Goal: Information Seeking & Learning: Understand process/instructions

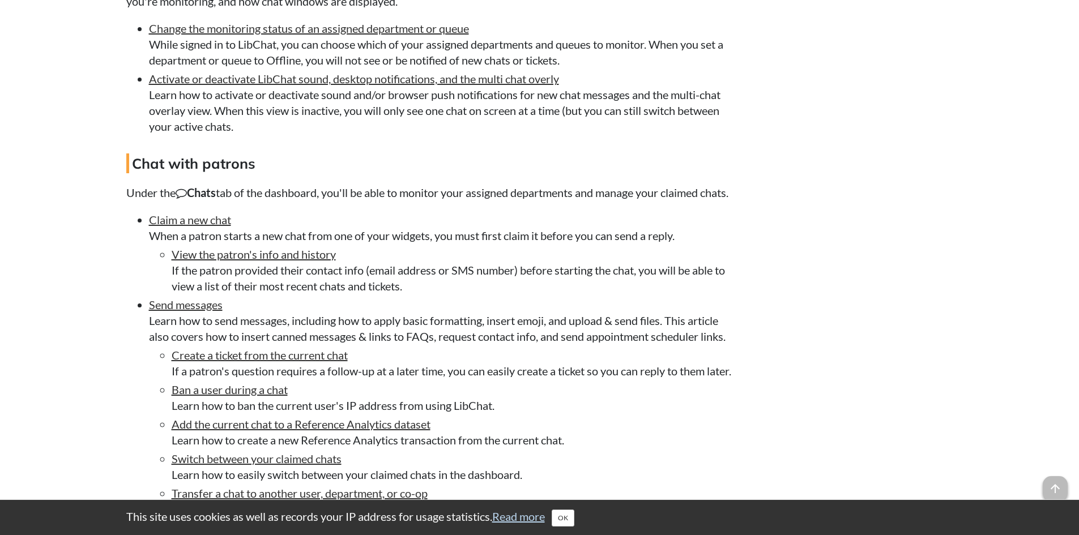
scroll to position [2321, 0]
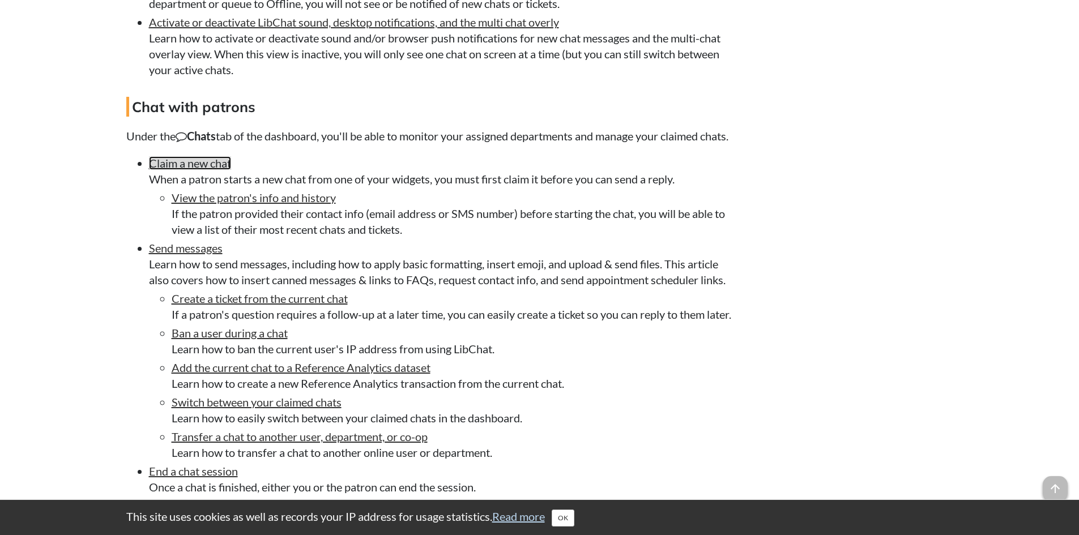
click at [203, 170] on link "Claim a new chat" at bounding box center [190, 163] width 82 height 14
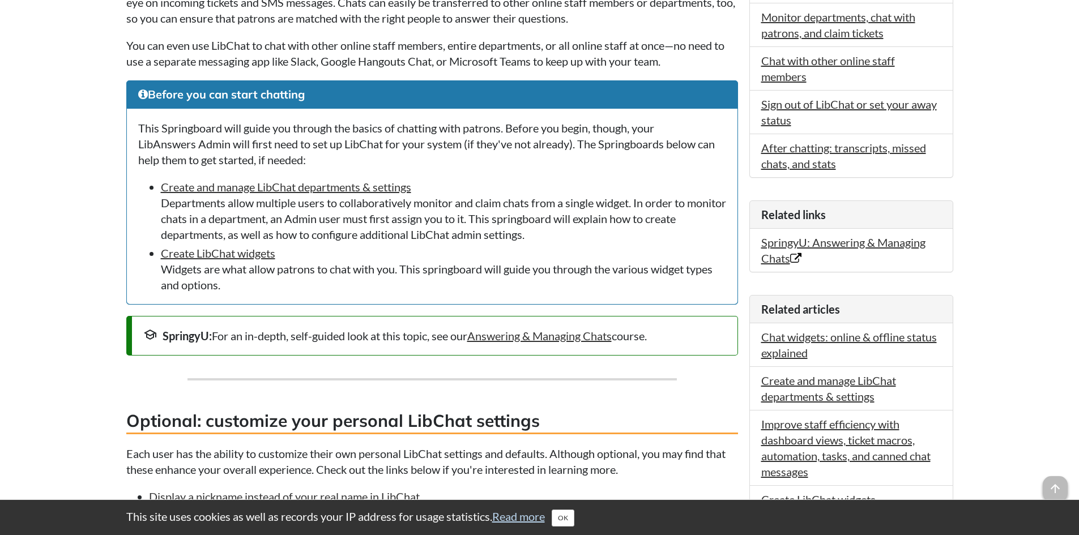
scroll to position [453, 0]
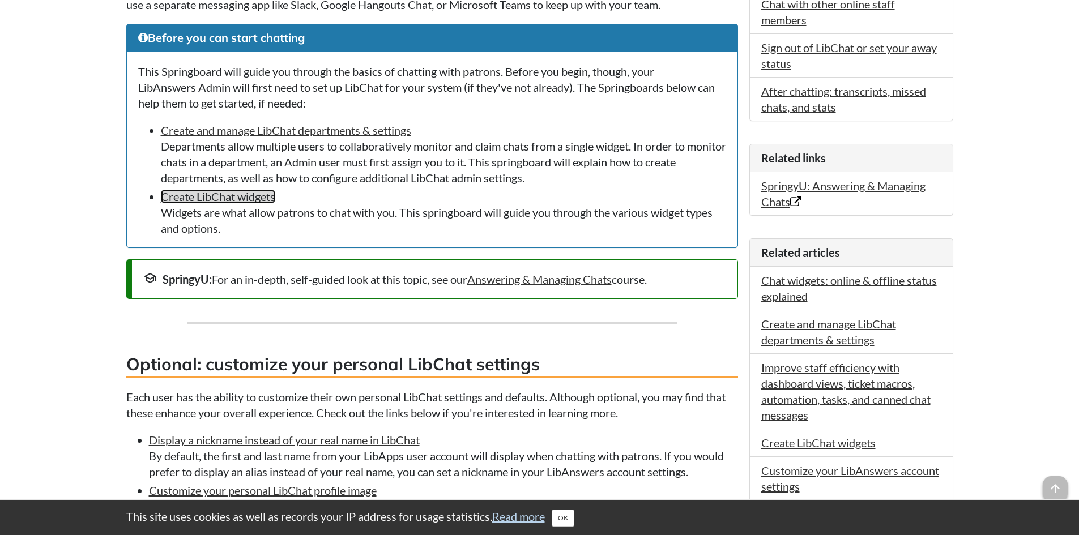
click at [208, 196] on link "Create LibChat widgets" at bounding box center [218, 197] width 114 height 14
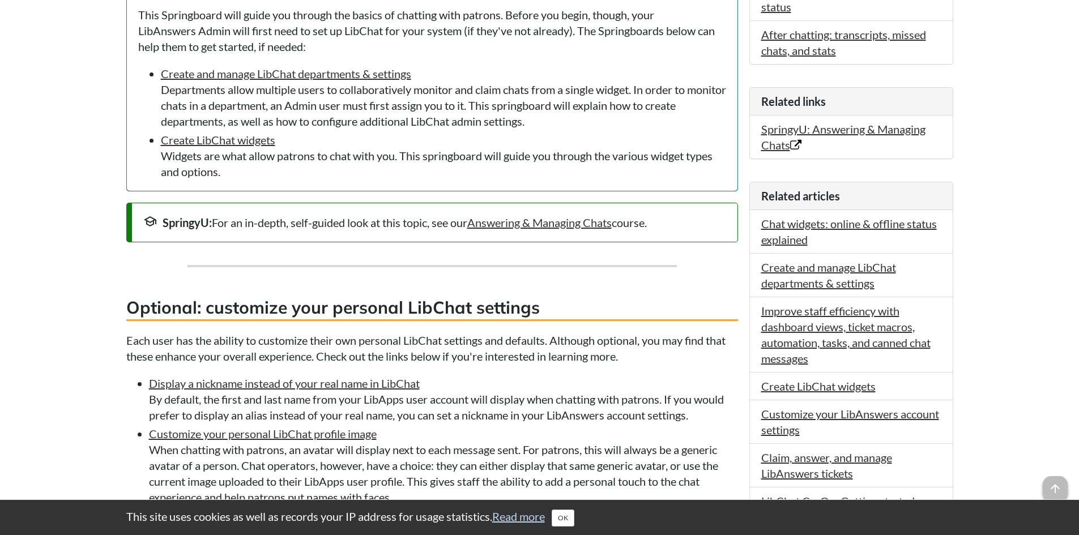
scroll to position [453, 0]
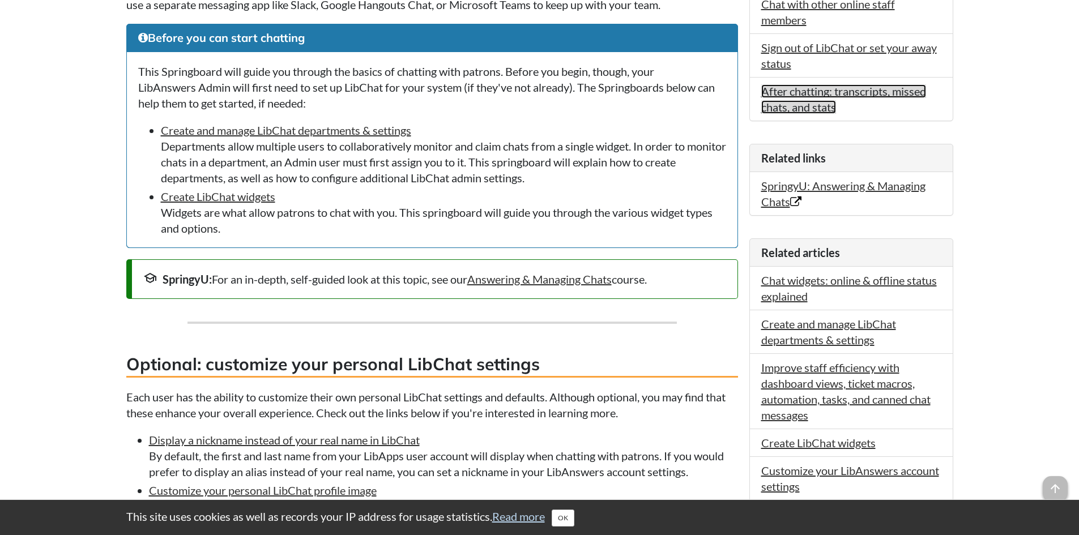
click at [866, 93] on link "After chatting: transcripts, missed chats, and stats" at bounding box center [843, 98] width 165 height 29
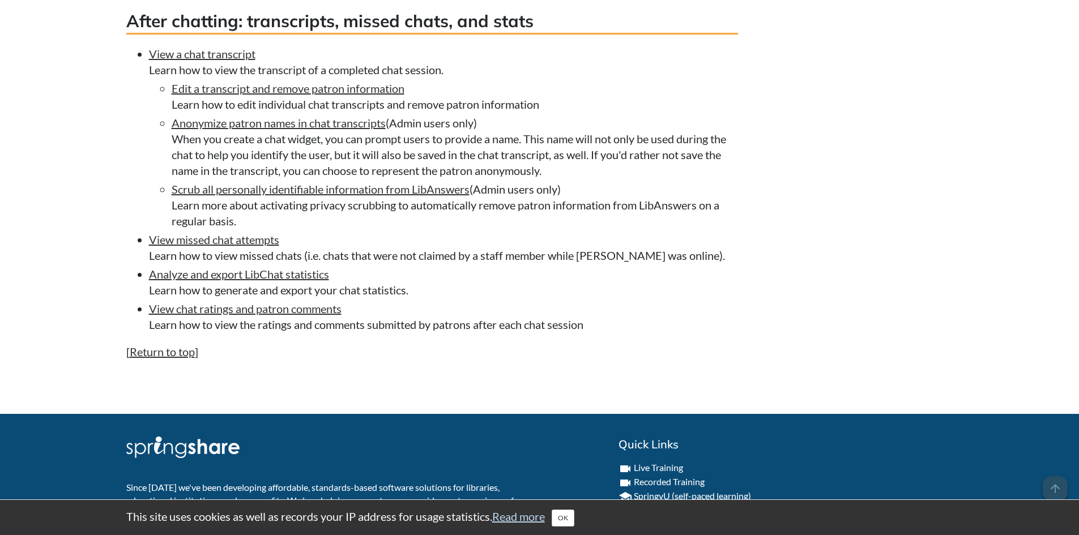
scroll to position [3620, 0]
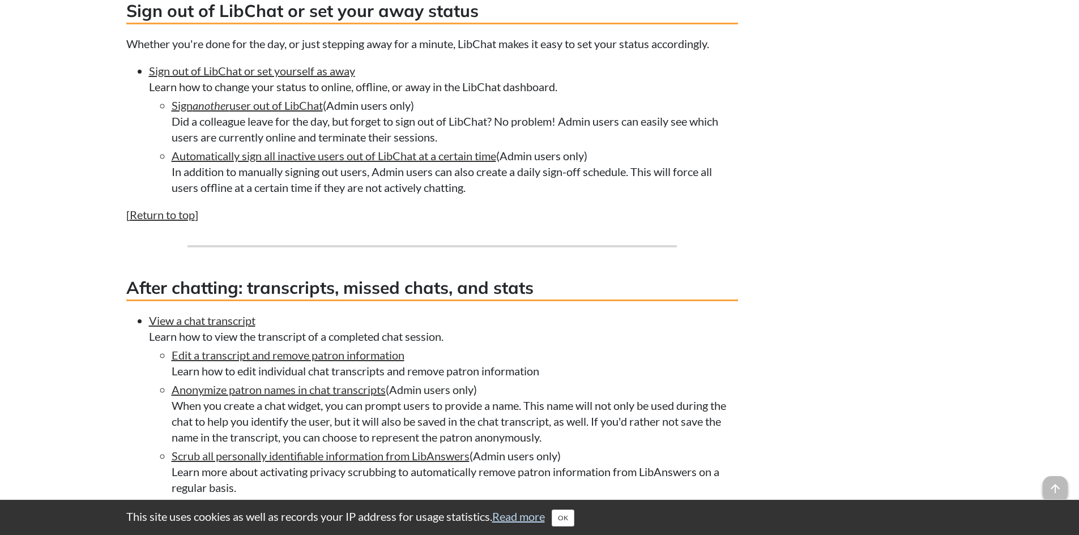
scroll to position [2957, 0]
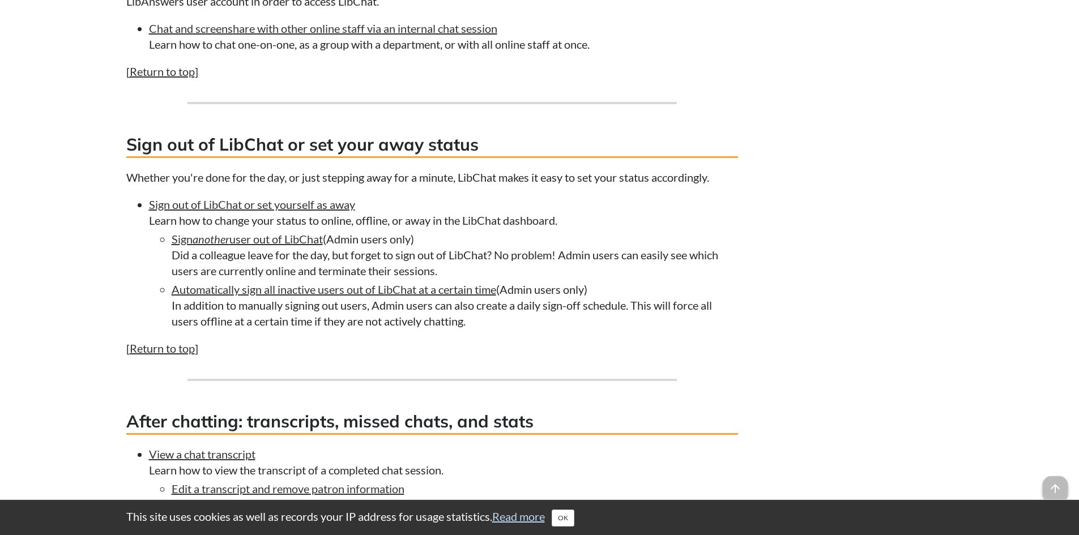
scroll to position [3219, 0]
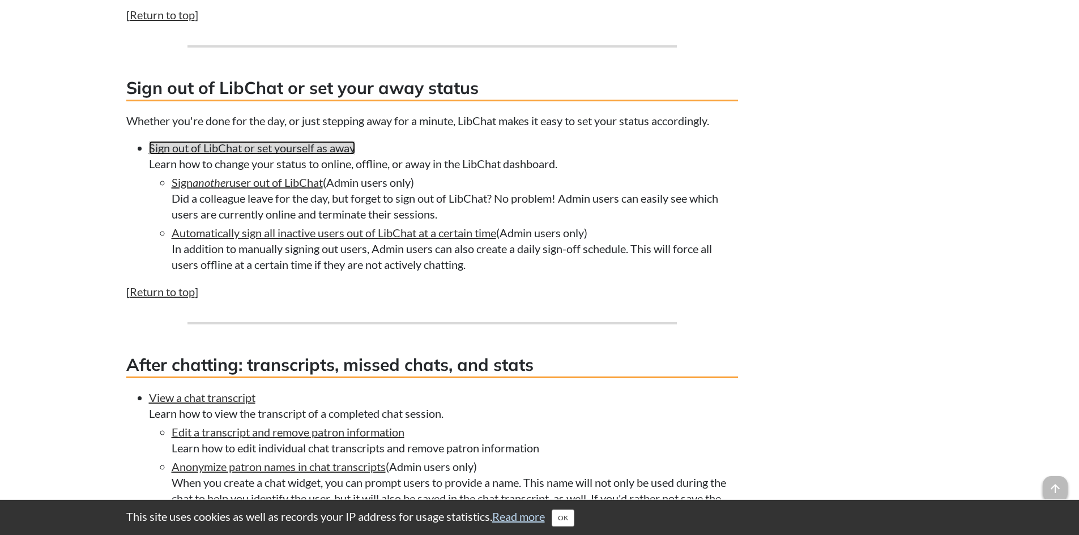
click at [259, 155] on link "Sign out of LibChat or set yourself as away" at bounding box center [252, 148] width 206 height 14
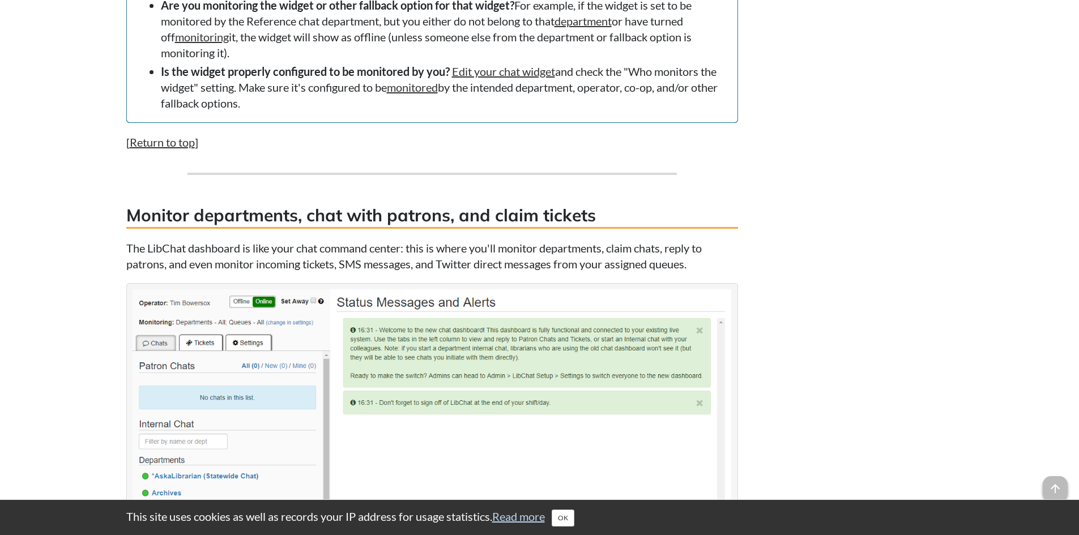
scroll to position [1124, 0]
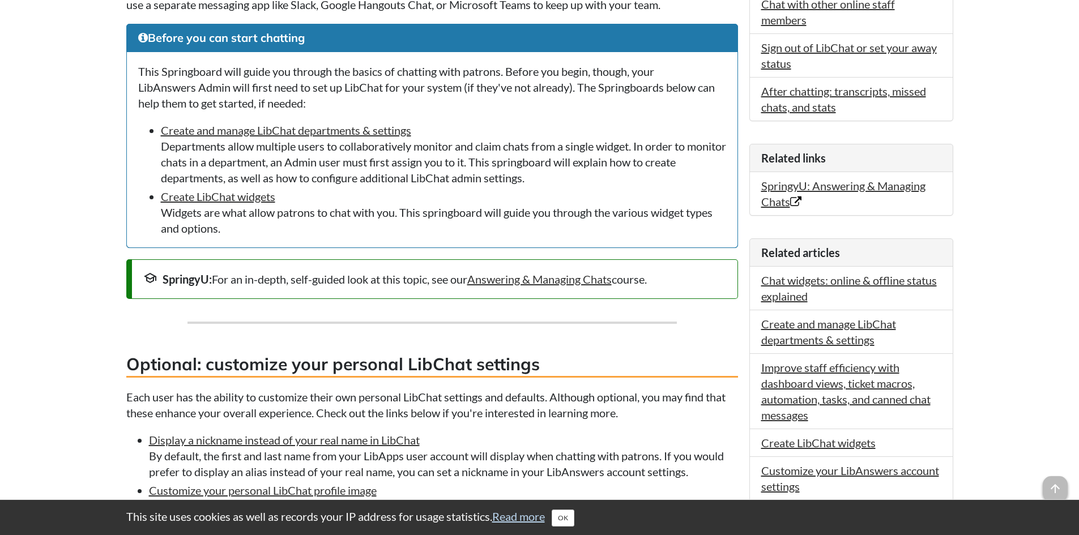
scroll to position [510, 0]
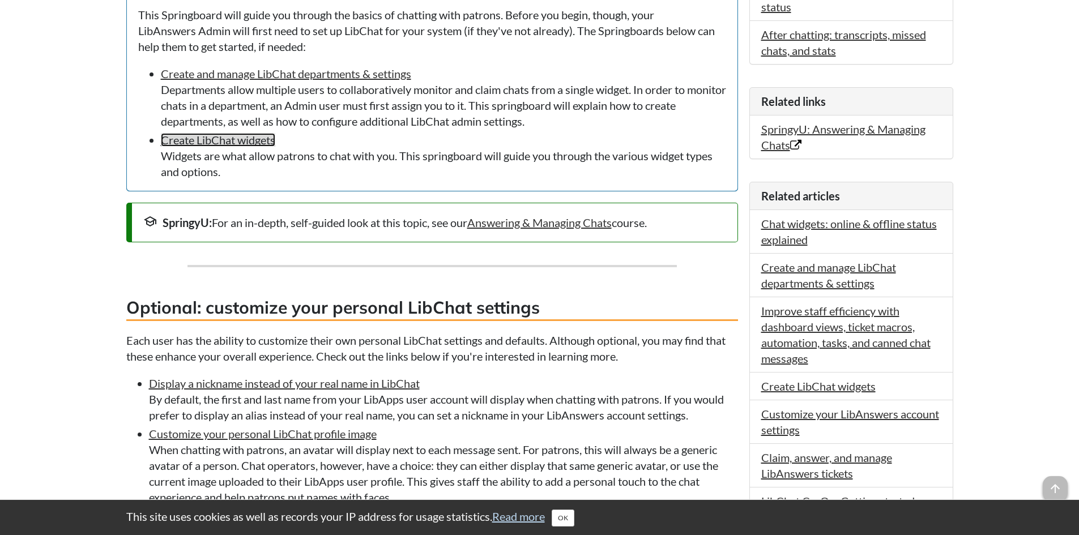
click at [229, 144] on link "Create LibChat widgets" at bounding box center [218, 140] width 114 height 14
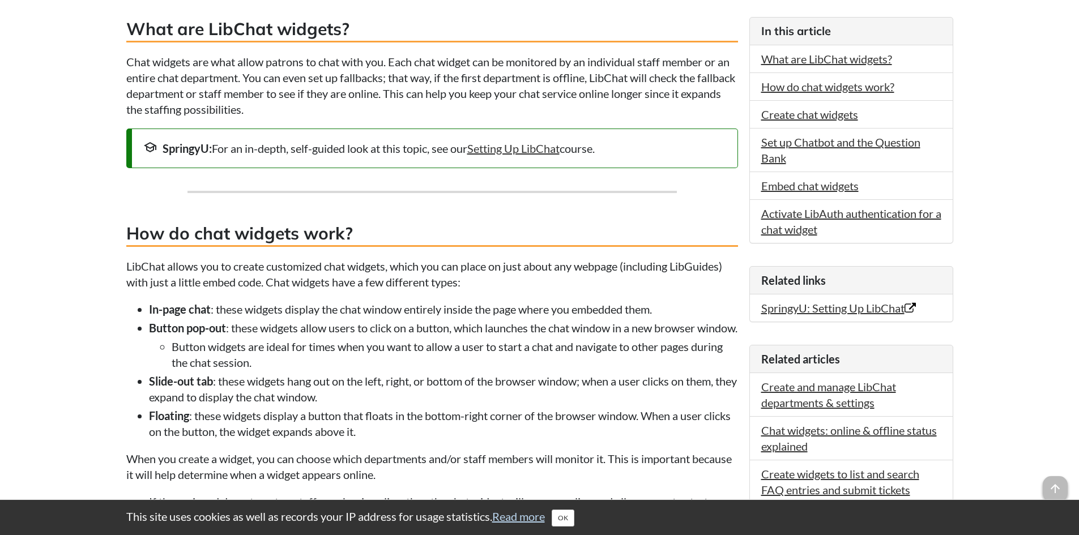
scroll to position [396, 0]
